Goal: Task Accomplishment & Management: Manage account settings

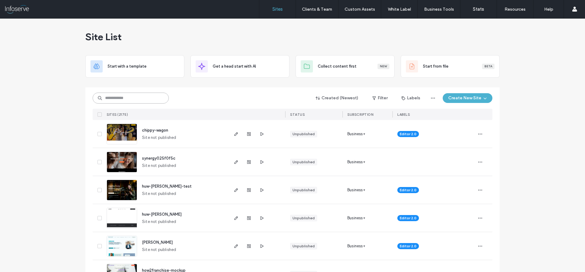
click at [145, 96] on input at bounding box center [131, 98] width 76 height 11
paste input "**********"
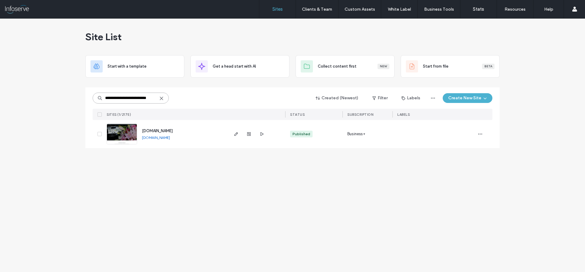
type input "**********"
click at [161, 130] on span "[DOMAIN_NAME]" at bounding box center [157, 131] width 31 height 5
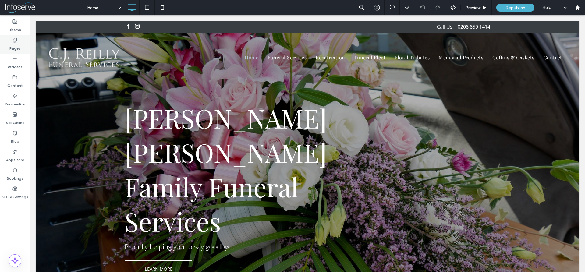
click at [18, 44] on label "Pages" at bounding box center [14, 47] width 11 height 9
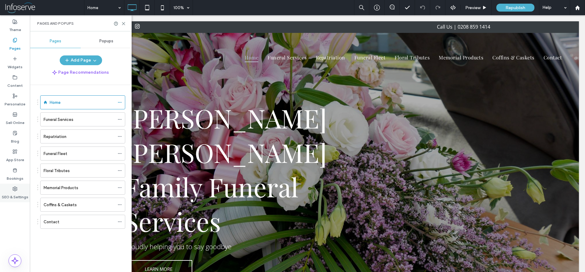
click at [20, 202] on div "SEO & Settings" at bounding box center [15, 193] width 30 height 19
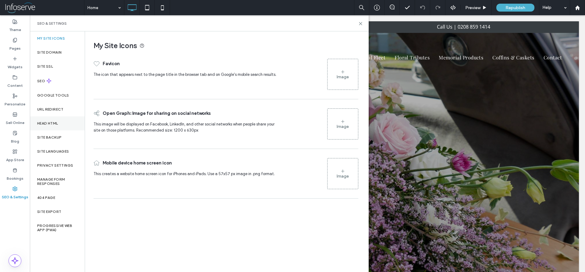
click at [50, 126] on div "Head HTML" at bounding box center [57, 123] width 55 height 14
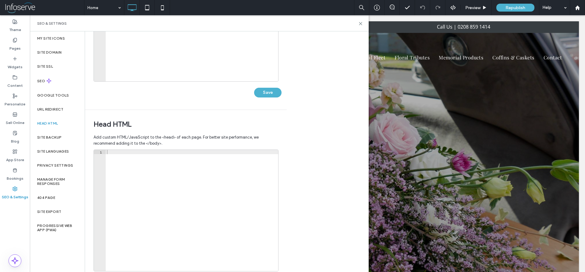
scroll to position [145, 0]
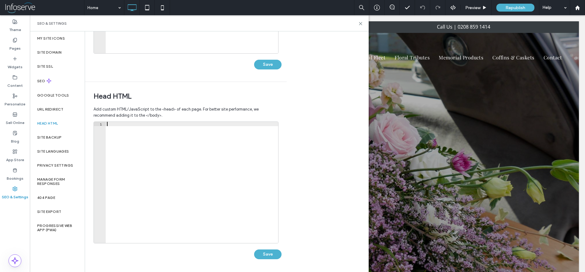
click at [150, 126] on div at bounding box center [192, 187] width 173 height 130
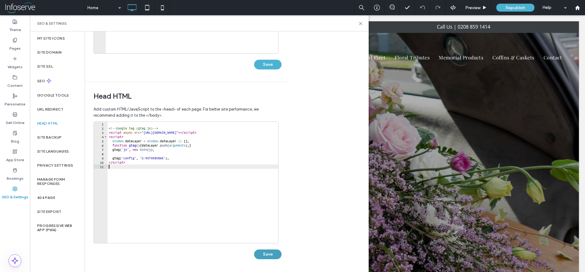
click at [268, 253] on button "Save" at bounding box center [267, 255] width 27 height 10
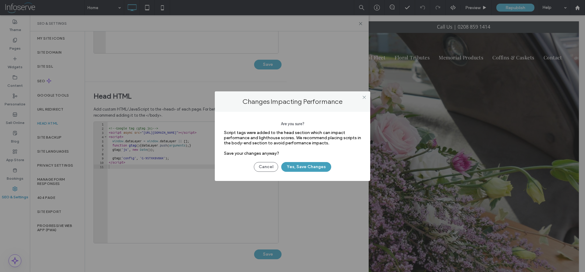
click at [312, 167] on button "Yes, Save Changes" at bounding box center [306, 167] width 50 height 10
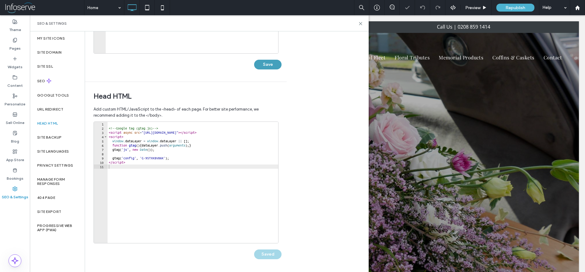
click at [256, 63] on button "Save" at bounding box center [267, 65] width 27 height 10
click at [516, 3] on div "Republish" at bounding box center [516, 7] width 38 height 15
click at [516, 8] on span "Republish" at bounding box center [516, 7] width 20 height 5
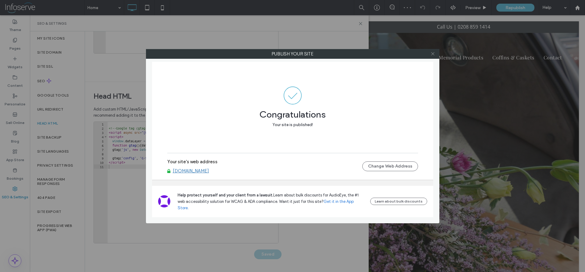
click at [432, 55] on use at bounding box center [432, 53] width 3 height 3
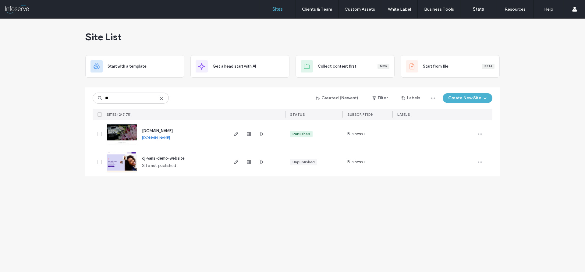
type input "**"
click at [160, 139] on link "[DOMAIN_NAME]" at bounding box center [156, 137] width 28 height 5
